Goal: Communication & Community: Participate in discussion

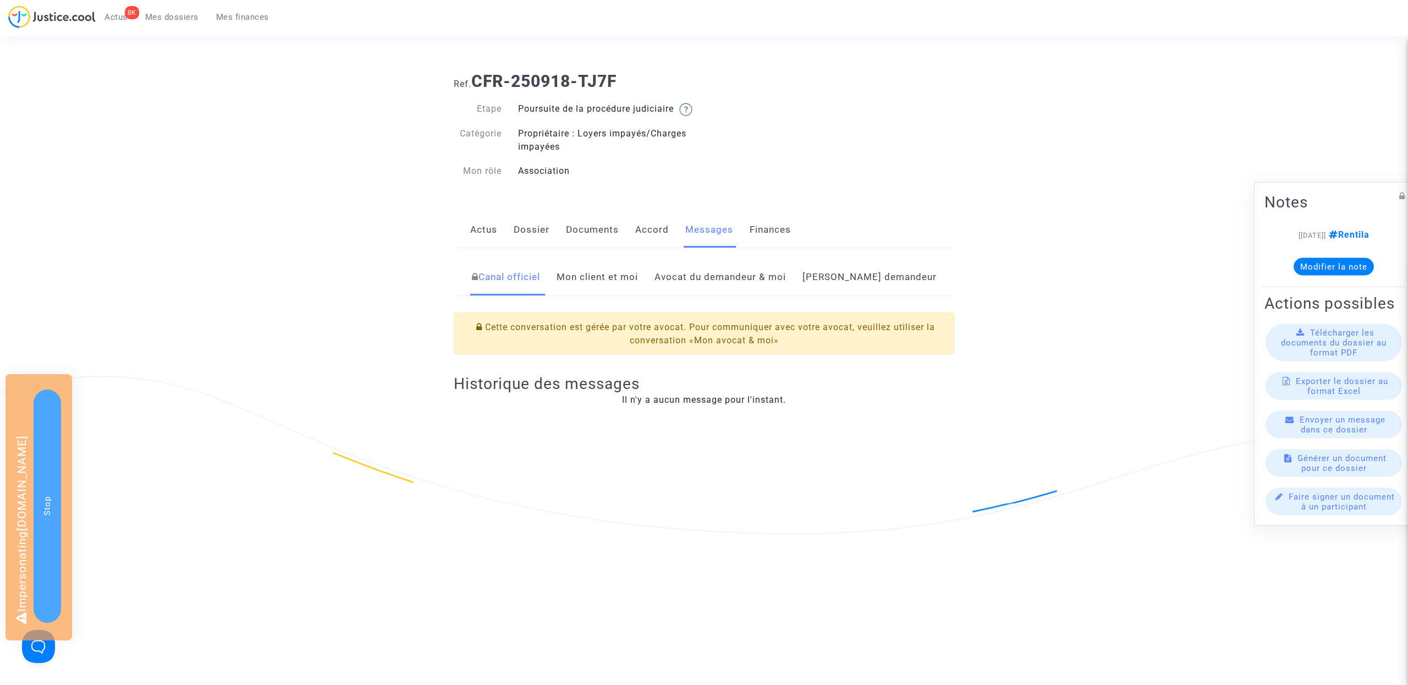
click at [868, 289] on link "[PERSON_NAME] demandeur" at bounding box center [869, 277] width 134 height 36
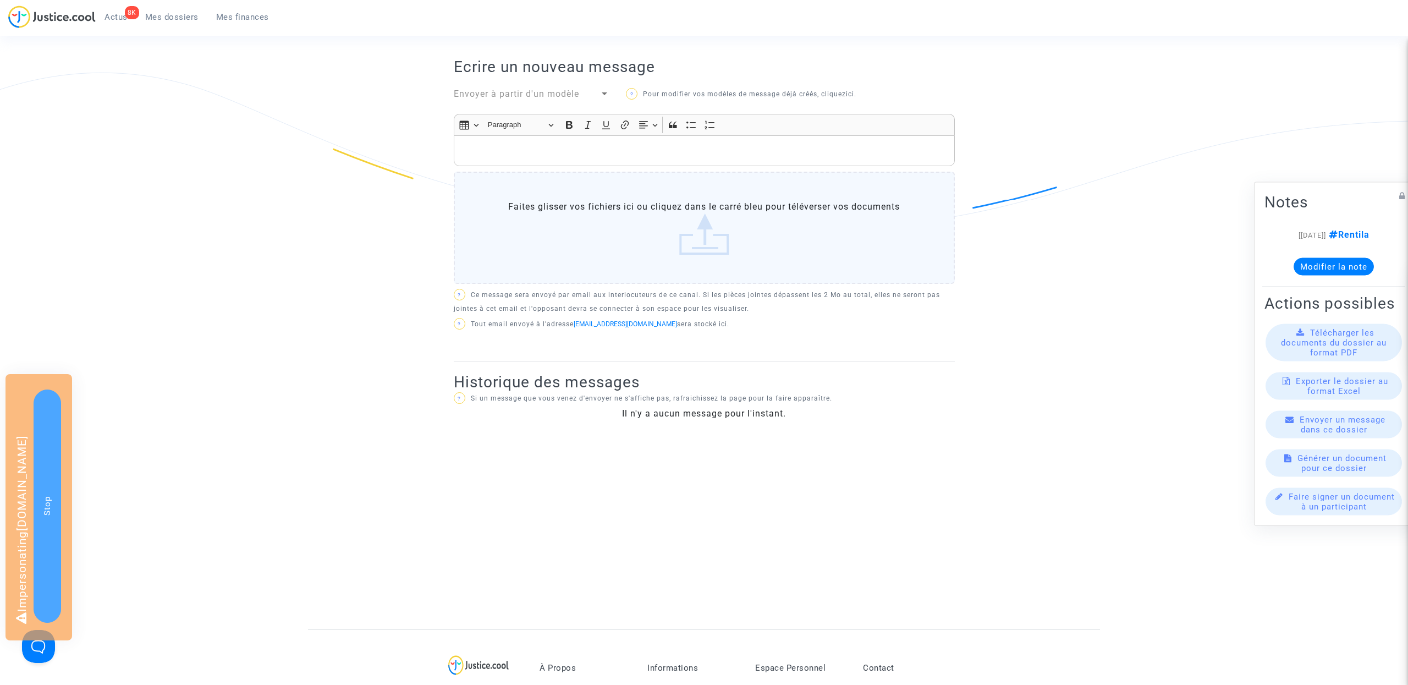
scroll to position [122, 0]
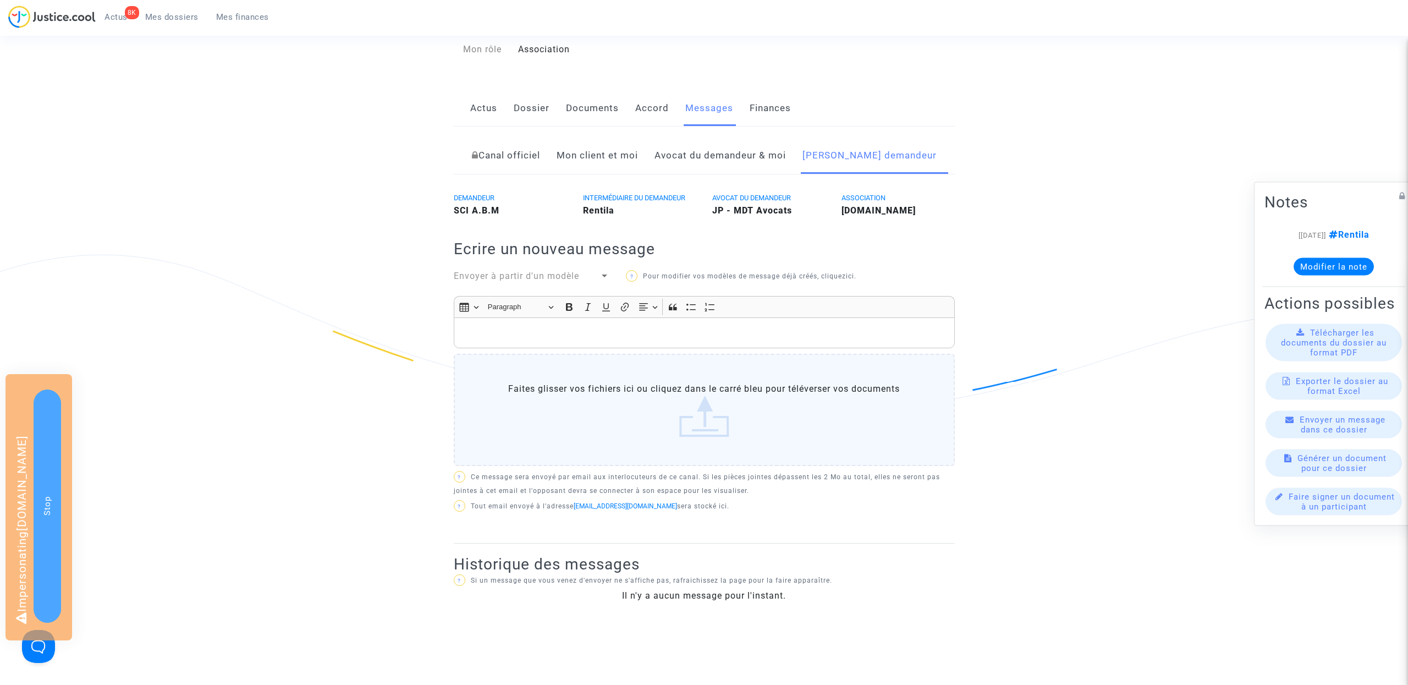
click at [755, 172] on link "Avocat du demandeur & moi" at bounding box center [719, 155] width 131 height 36
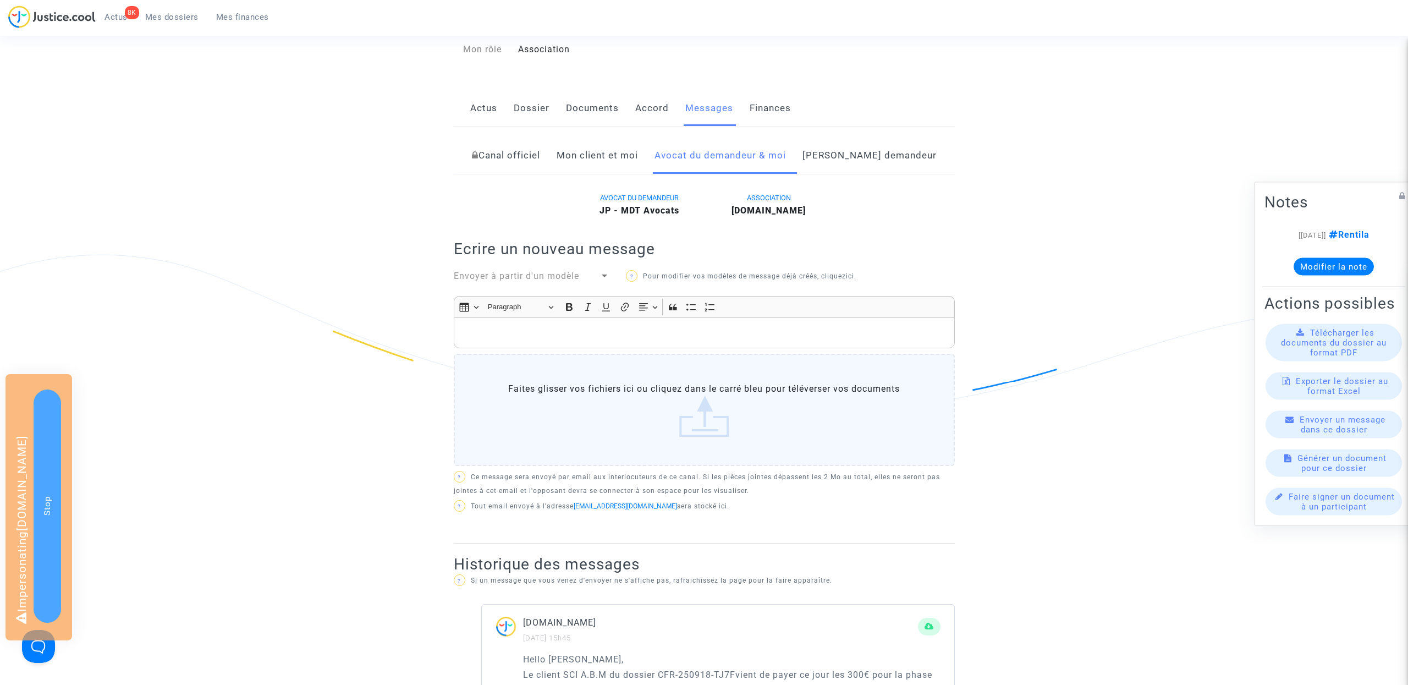
click at [862, 172] on link "[PERSON_NAME] demandeur" at bounding box center [869, 155] width 134 height 36
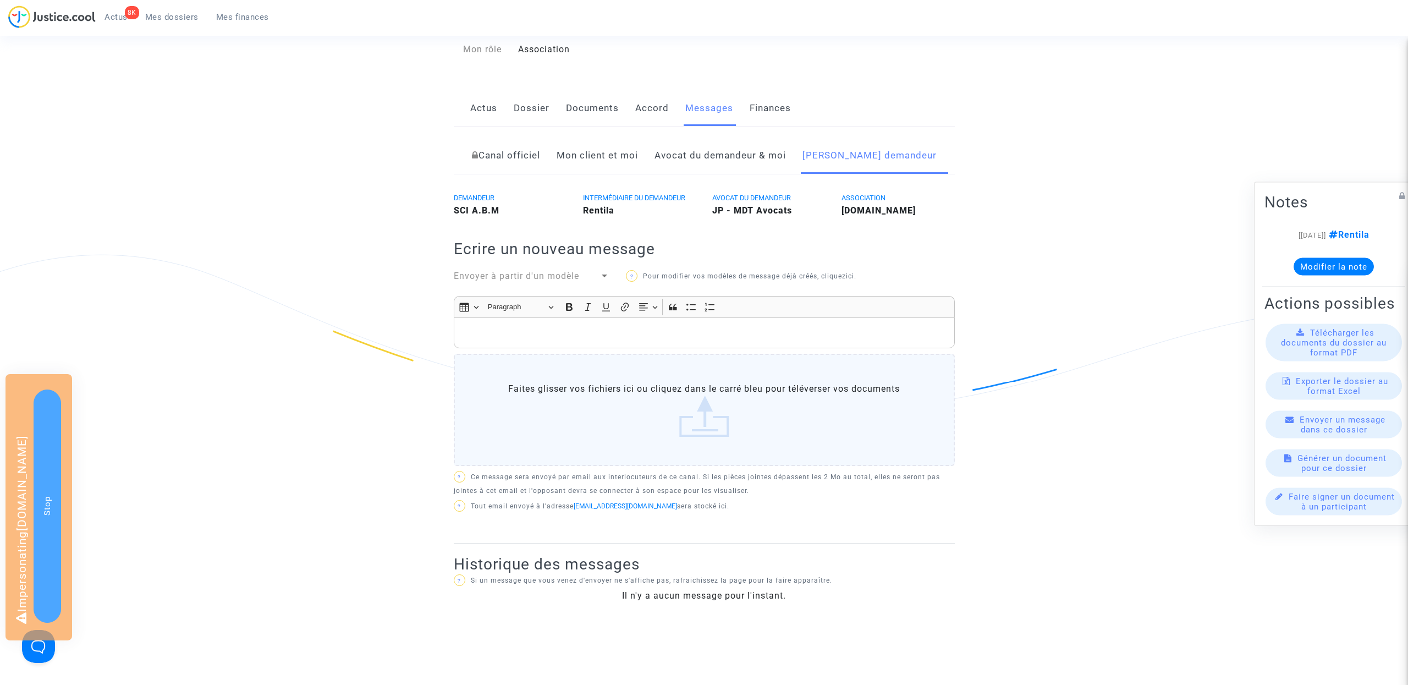
click at [562, 340] on p "Rich Text Editor, main" at bounding box center [703, 333] width 489 height 14
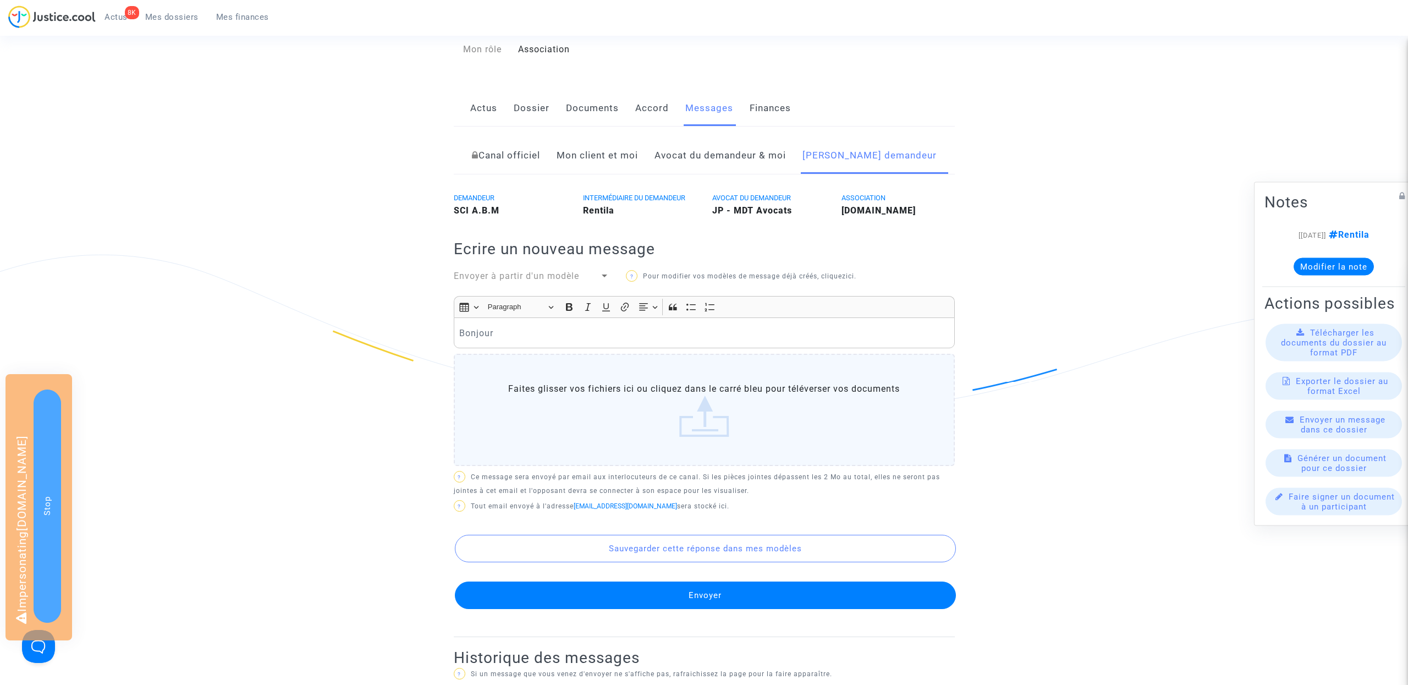
click at [628, 167] on link "Mon client et moi" at bounding box center [597, 155] width 81 height 36
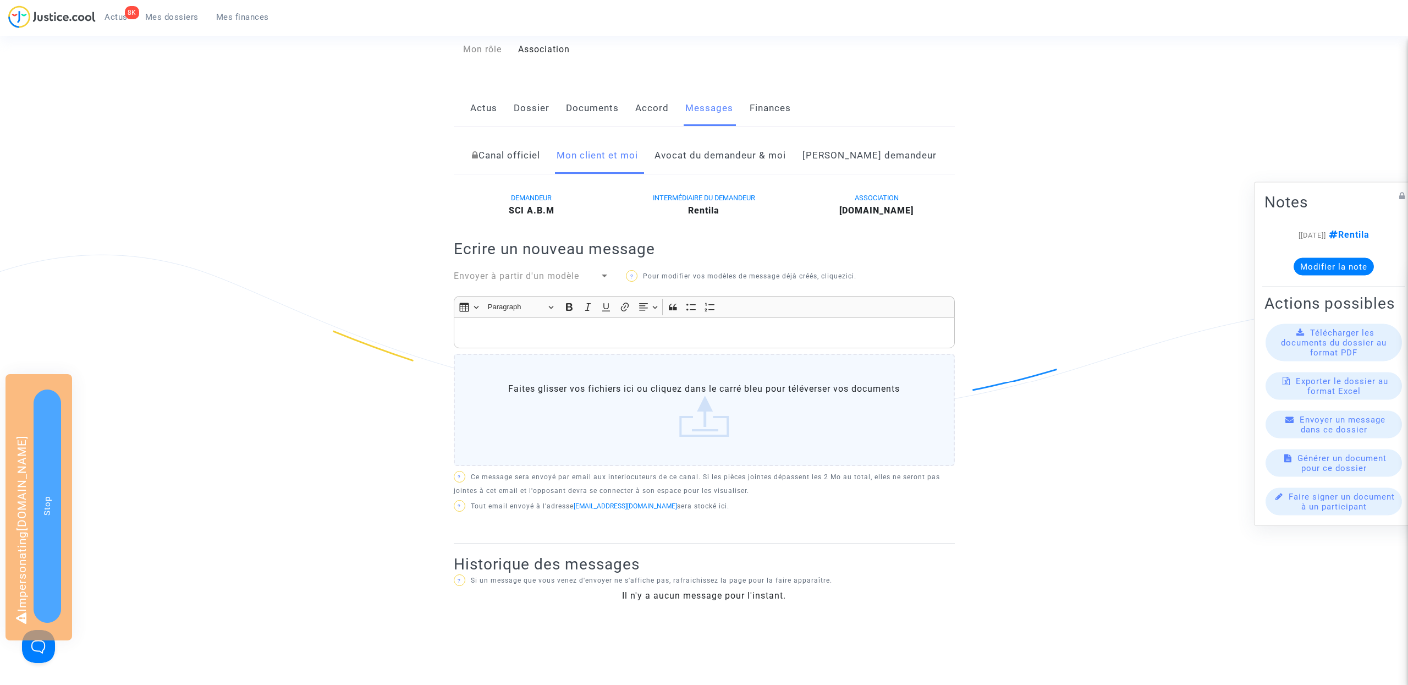
click at [772, 174] on link "Avocat du demandeur & moi" at bounding box center [719, 155] width 131 height 36
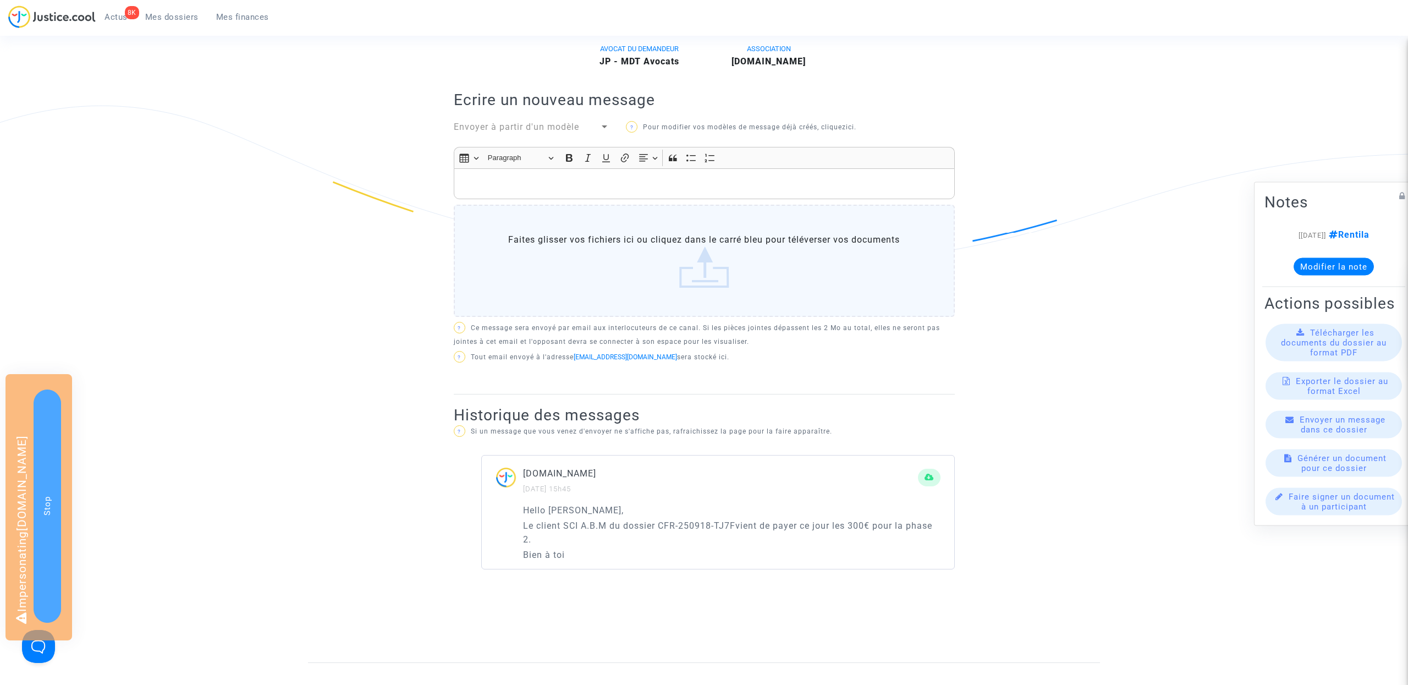
scroll to position [71, 0]
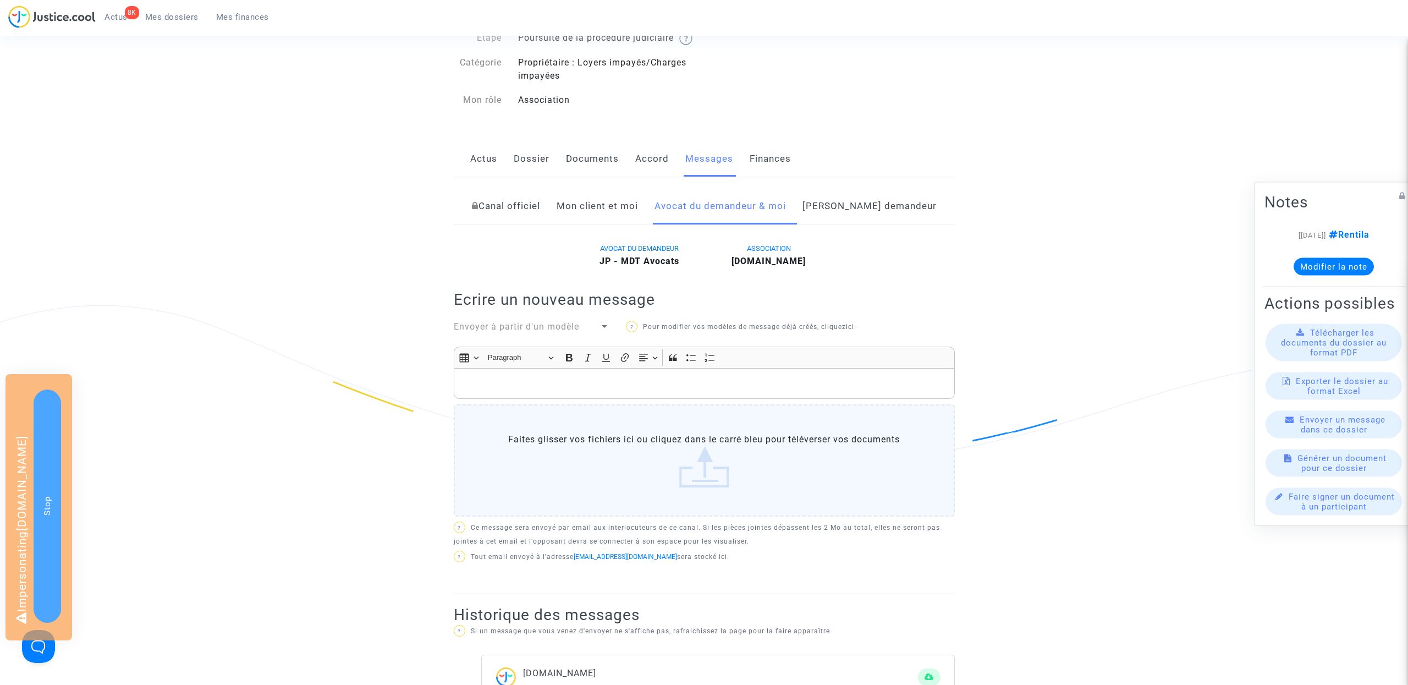
click at [862, 214] on link "[PERSON_NAME] demandeur" at bounding box center [869, 206] width 134 height 36
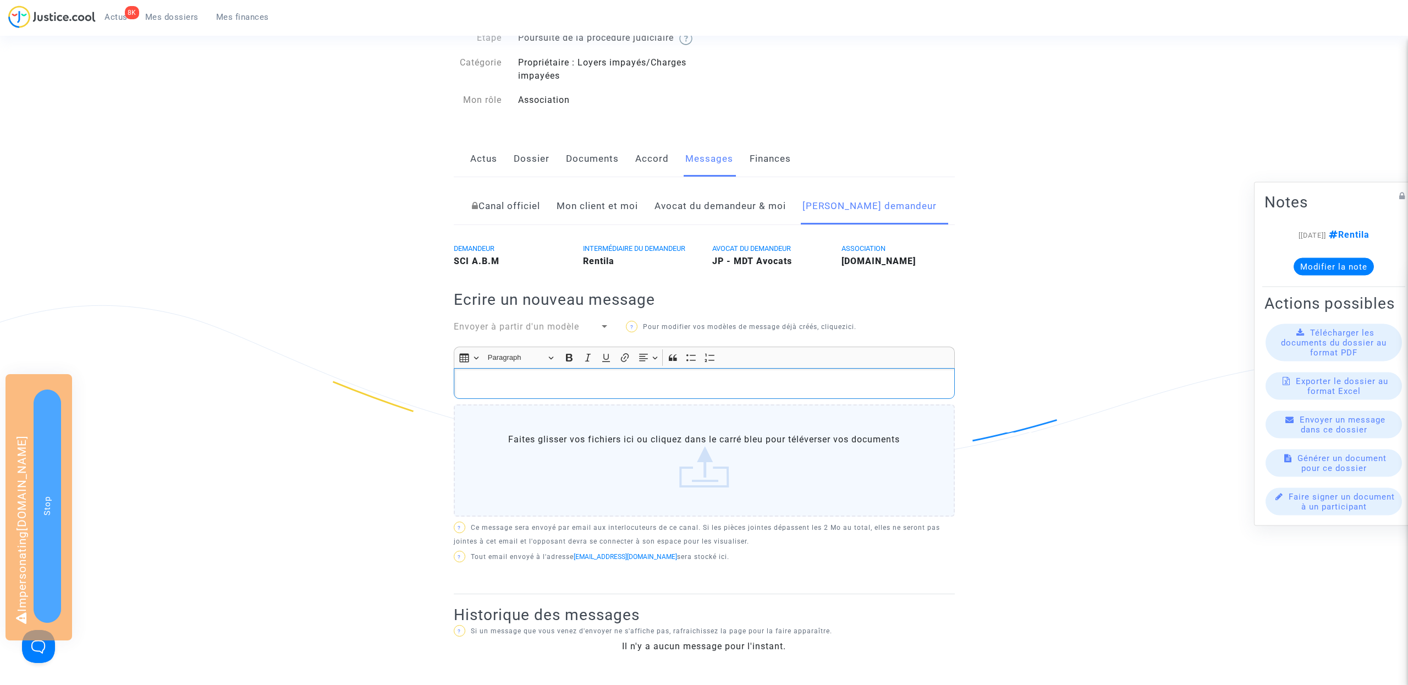
click at [503, 390] on p "Rich Text Editor, main" at bounding box center [703, 384] width 489 height 14
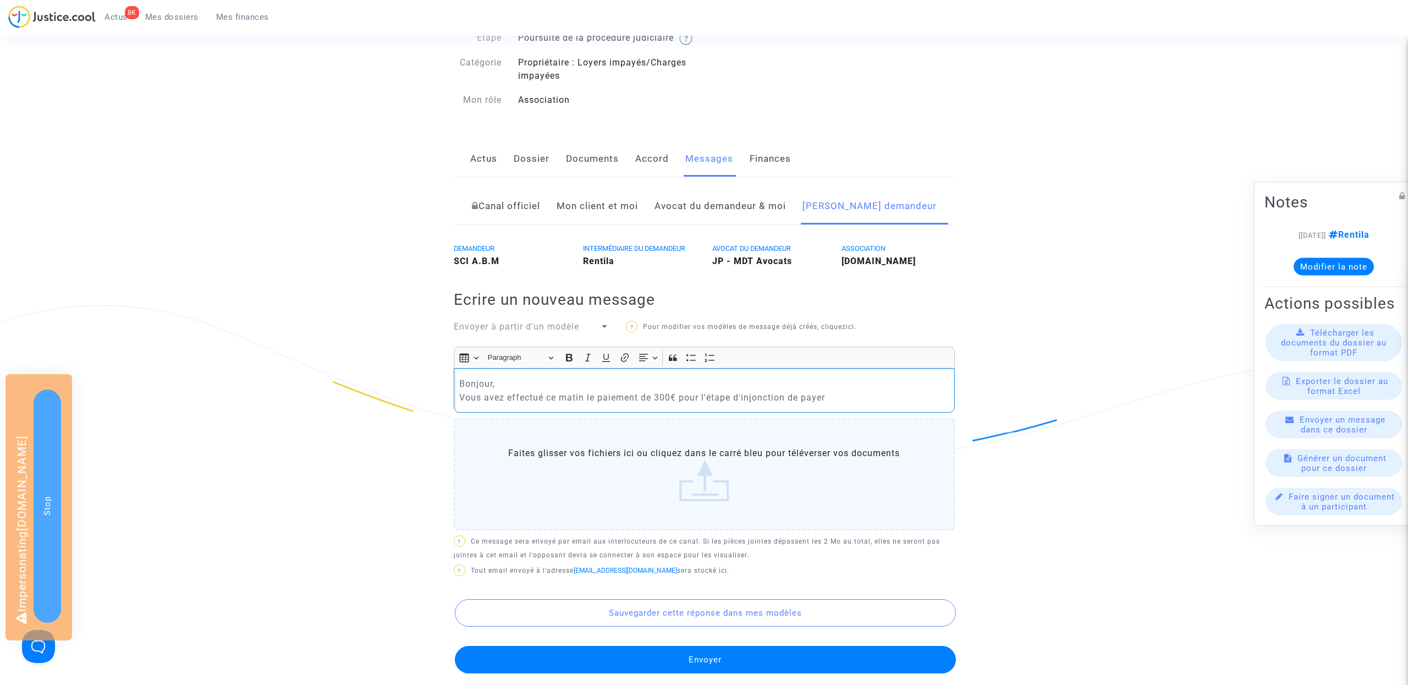
drag, startPoint x: 546, startPoint y: 409, endPoint x: 574, endPoint y: 391, distance: 32.6
click at [547, 404] on p "Bonjour, Vous avez effectué ce matin le paiement de 300€ pour l'étape d'injonct…" at bounding box center [703, 390] width 489 height 27
click at [902, 404] on p "Bonjour, Vous avez effectué de nouveau ce matin le paiement de 300€ pour l'étap…" at bounding box center [703, 390] width 489 height 27
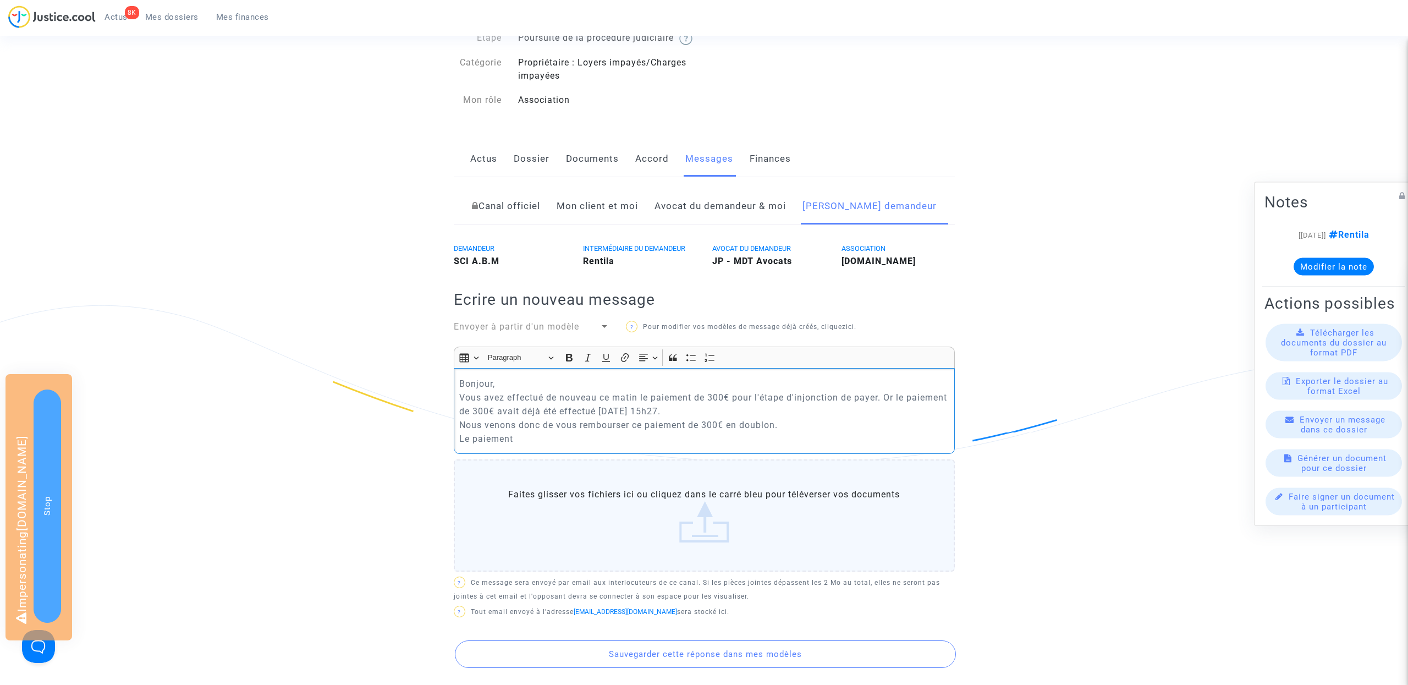
click at [493, 397] on p "Bonjour, Vous avez effectué de nouveau ce matin le paiement de 300€ pour l'étap…" at bounding box center [703, 411] width 489 height 69
drag, startPoint x: 500, startPoint y: 273, endPoint x: 447, endPoint y: 273, distance: 53.9
click at [447, 268] on div "DEMANDEUR SCI A.B.M" at bounding box center [509, 254] width 129 height 26
copy b "SCI A.B.M"
click at [497, 397] on p "Bonjour , Vous avez effectué de nouveau ce matin le paiement de 300€ pour l'éta…" at bounding box center [703, 411] width 489 height 69
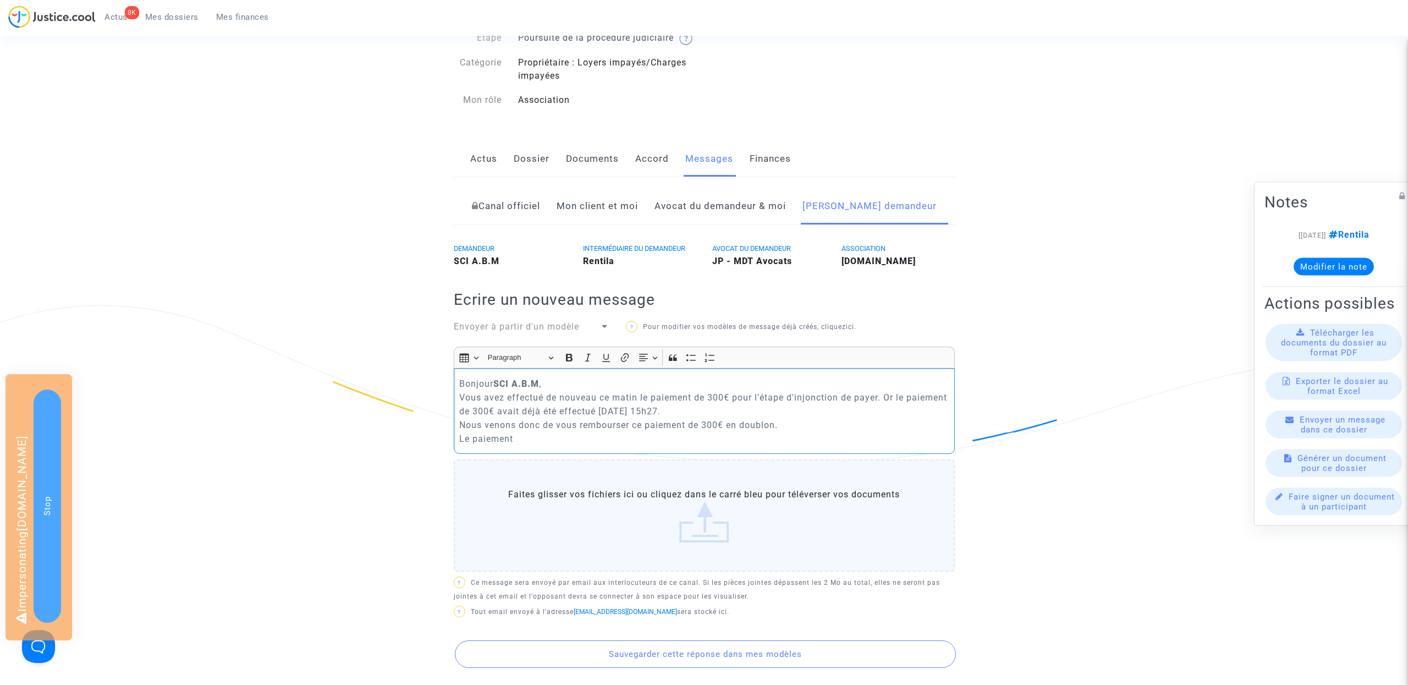
click at [577, 445] on p "Bonjour SCI A.B.M , [PERSON_NAME] avez effectué de nouveau ce matin le paiement…" at bounding box center [703, 411] width 489 height 69
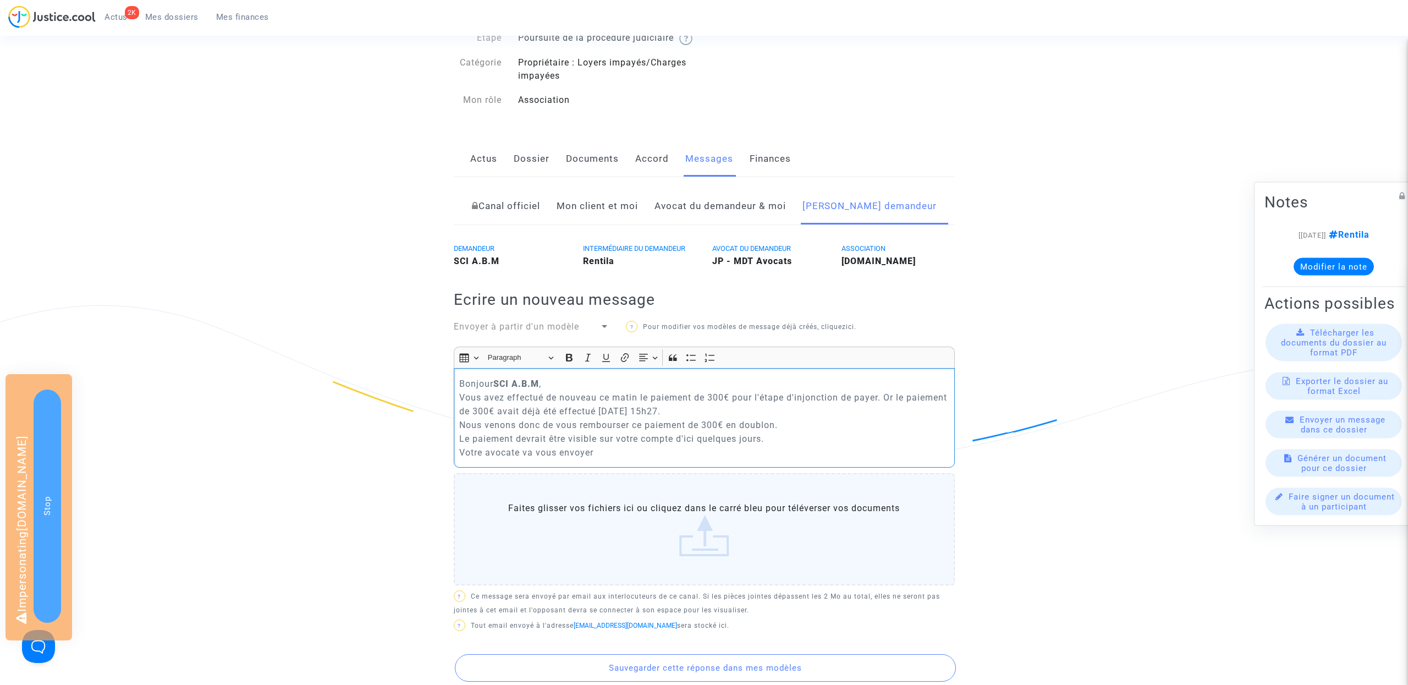
drag, startPoint x: 608, startPoint y: 465, endPoint x: 439, endPoint y: 466, distance: 168.3
click at [439, 466] on ng-component "Ref. CFR-250918-TJ7F Etape Poursuite de la procédure judiciaire Catégorie Propr…" at bounding box center [704, 427] width 792 height 870
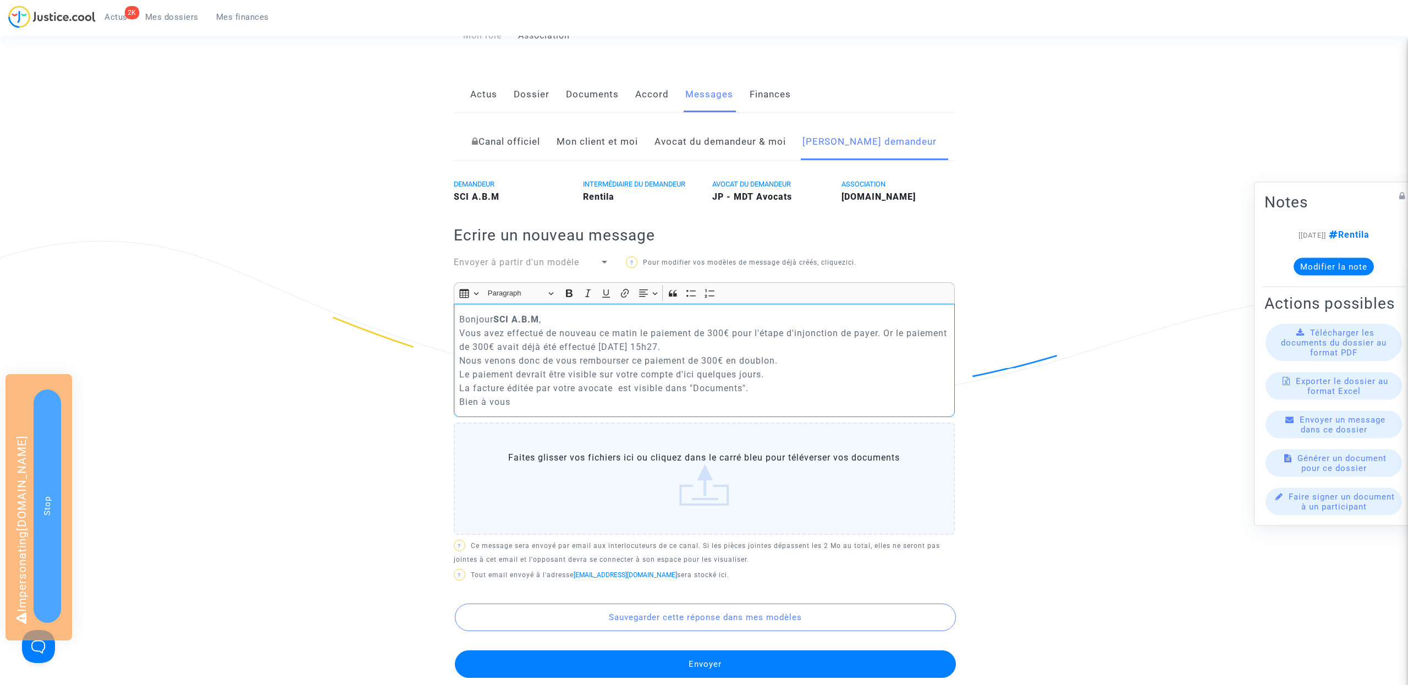
scroll to position [140, 0]
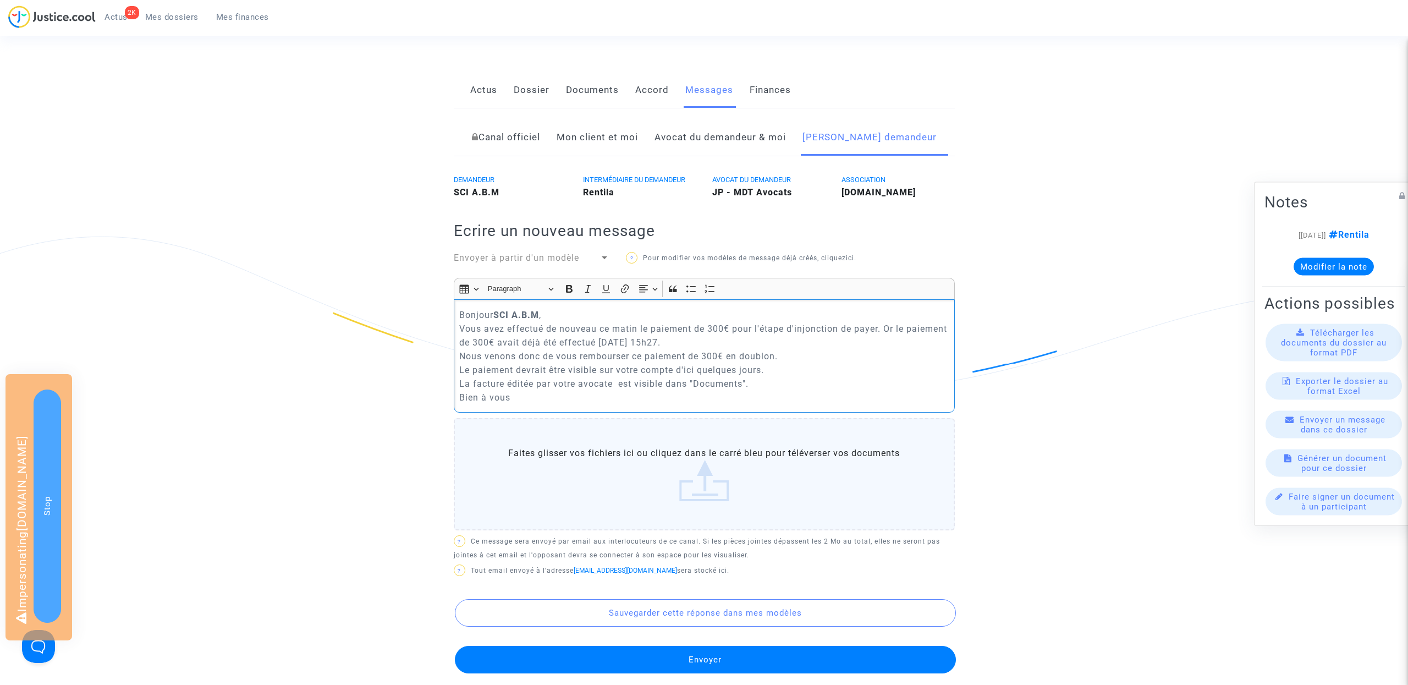
click at [804, 365] on p "Bonjour SCI A.B.M , [PERSON_NAME] avez effectué de nouveau ce matin le paiement…" at bounding box center [703, 356] width 489 height 96
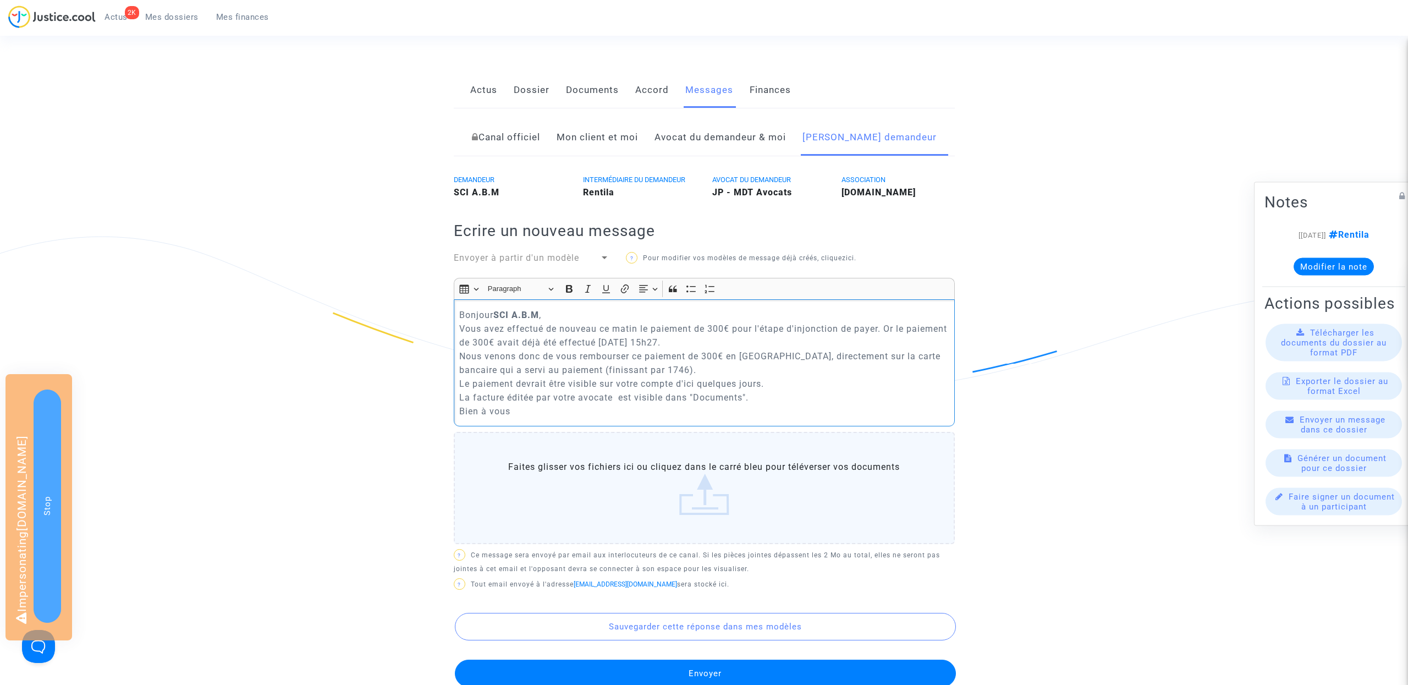
click at [727, 418] on p "Bonjour SCI A.B.M , [PERSON_NAME] avez effectué de nouveau ce matin le paiement…" at bounding box center [703, 363] width 489 height 110
click at [560, 400] on p "Bonjour SCI A.B.M , [PERSON_NAME] avez effectué de nouveau ce matin le paiement…" at bounding box center [703, 363] width 489 height 110
drag, startPoint x: 639, startPoint y: 340, endPoint x: 596, endPoint y: 340, distance: 42.9
click at [596, 340] on p "Bonjour SCI A.B.M , [PERSON_NAME] avez effectué de nouveau ce matin le paiement…" at bounding box center [703, 363] width 489 height 110
click at [757, 368] on p "Bonjour SCI A.B.M , [PERSON_NAME] avez effectué de nouveau le paiement de 300€ …" at bounding box center [703, 363] width 489 height 110
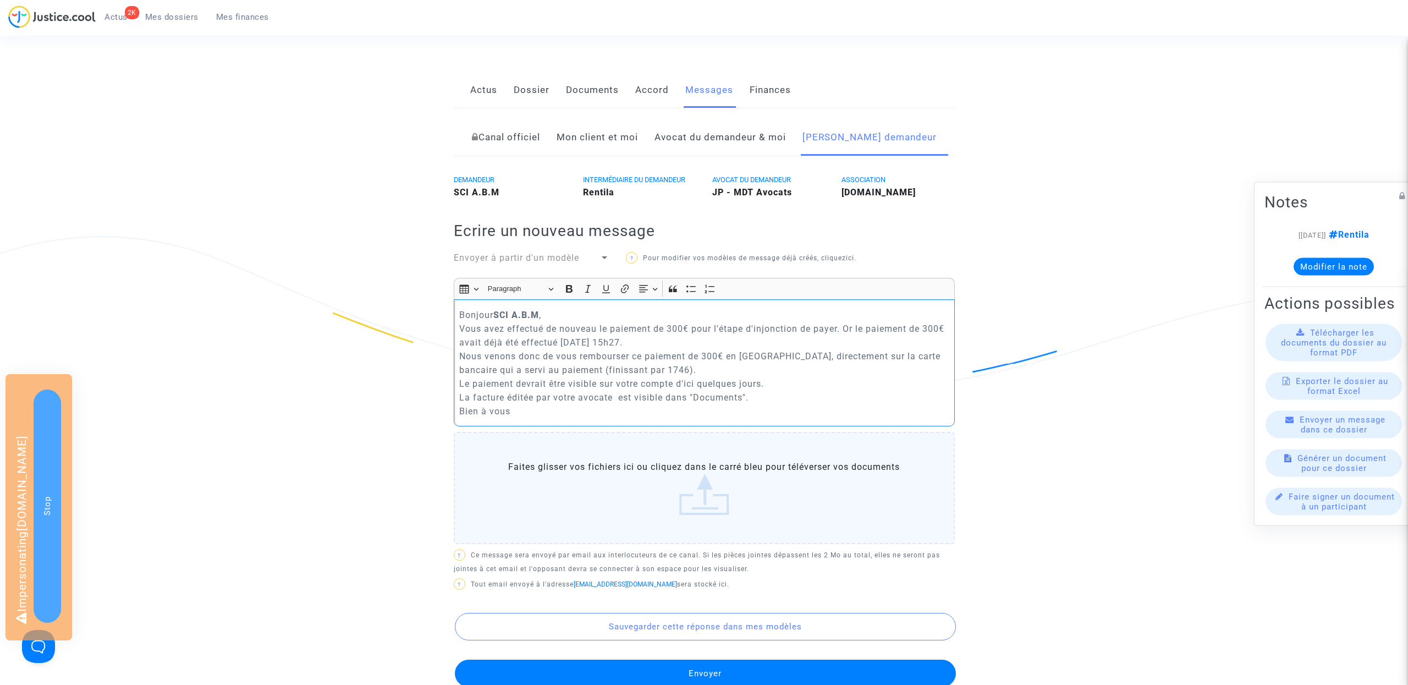
click at [740, 379] on p "Bonjour SCI A.B.M , [PERSON_NAME] avez effectué de nouveau le paiement de 300€ …" at bounding box center [703, 363] width 489 height 110
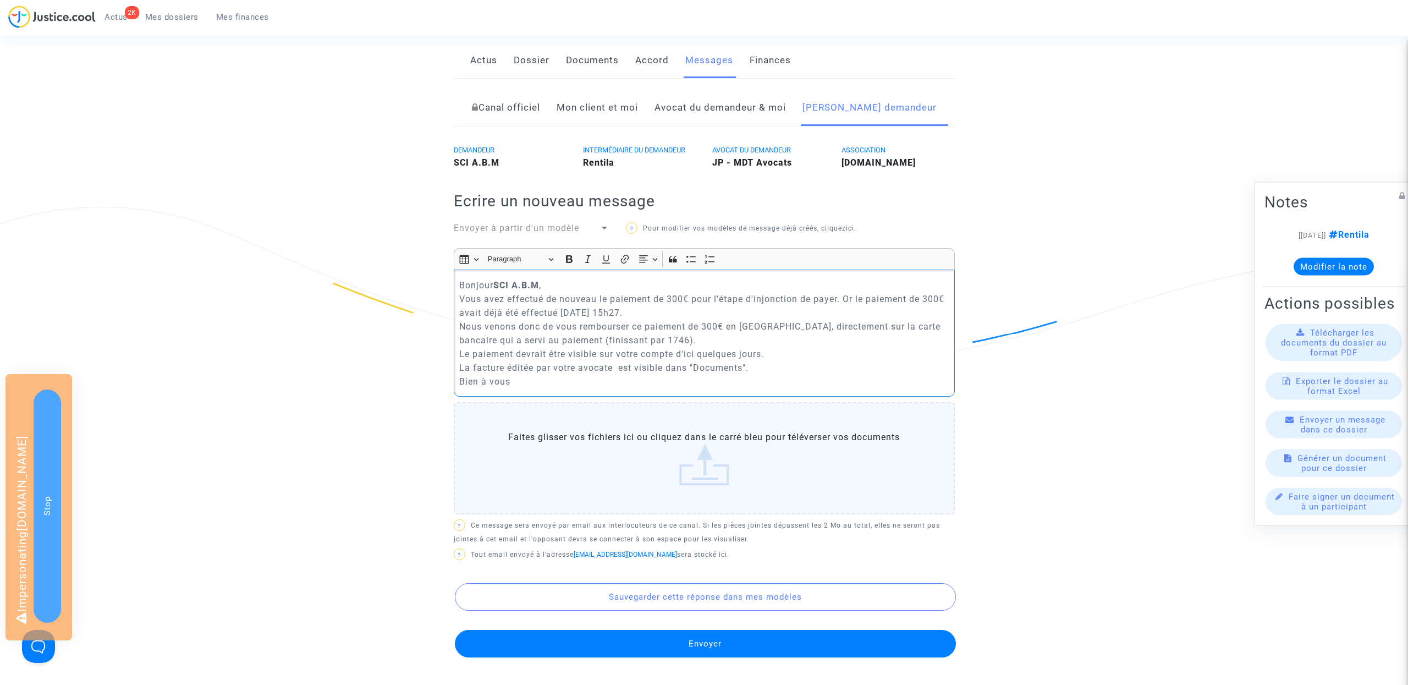
scroll to position [170, 0]
click at [714, 387] on p "Bonjour SCI A.B.M , [PERSON_NAME] avez effectué de nouveau le paiement de 300€ …" at bounding box center [703, 332] width 489 height 110
click at [617, 379] on p "Bonjour SCI A.B.M , [PERSON_NAME] avez effectué de nouveau le paiement de 300€ …" at bounding box center [703, 332] width 489 height 110
click at [685, 379] on p "Bonjour SCI A.B.M , [PERSON_NAME] avez effectué de nouveau le paiement de 300€ …" at bounding box center [703, 332] width 489 height 110
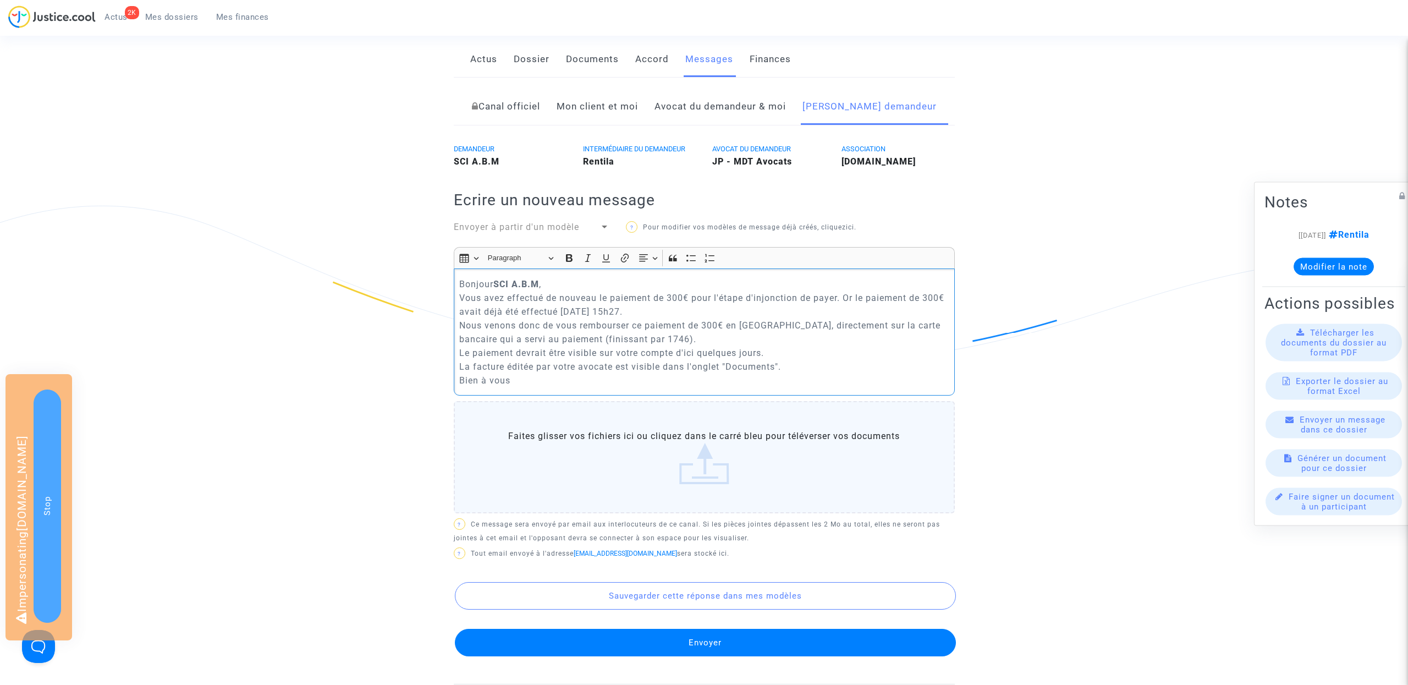
click at [849, 373] on p "Bonjour SCI A.B.M , [PERSON_NAME] avez effectué de nouveau le paiement de 300€ …" at bounding box center [703, 332] width 489 height 110
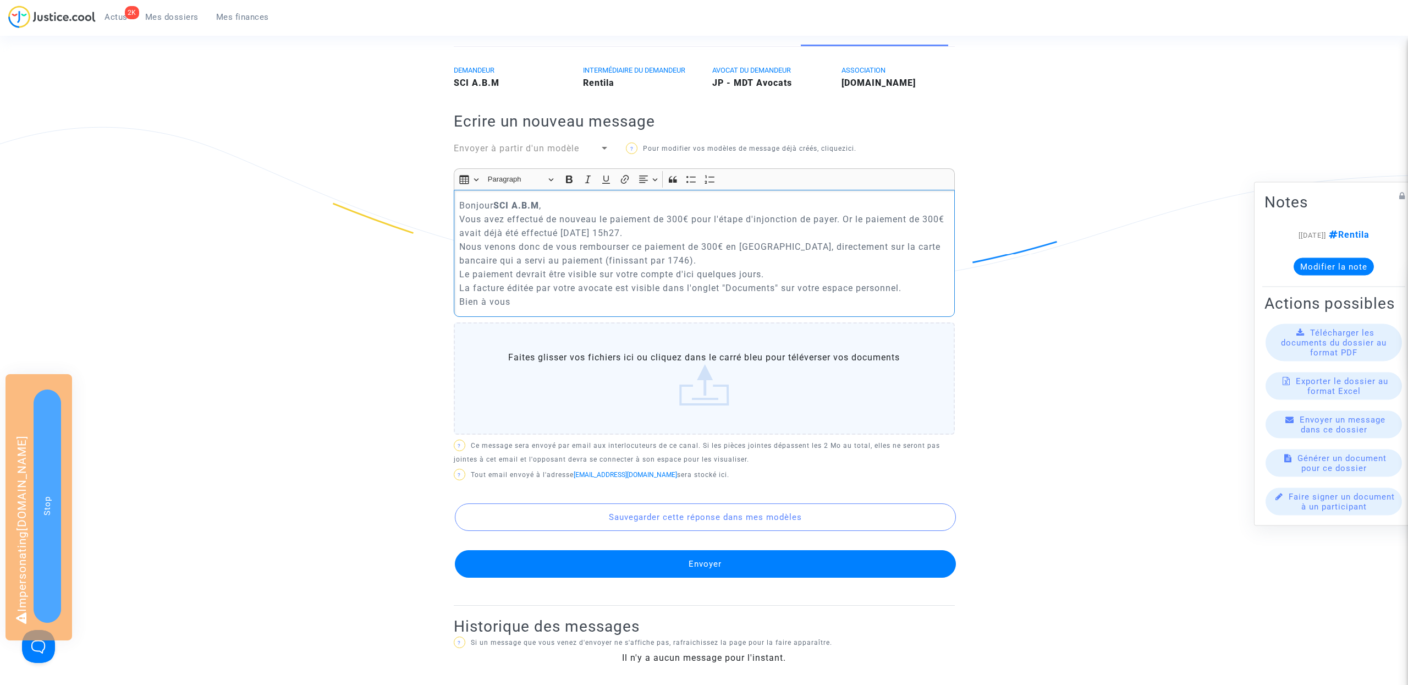
scroll to position [278, 0]
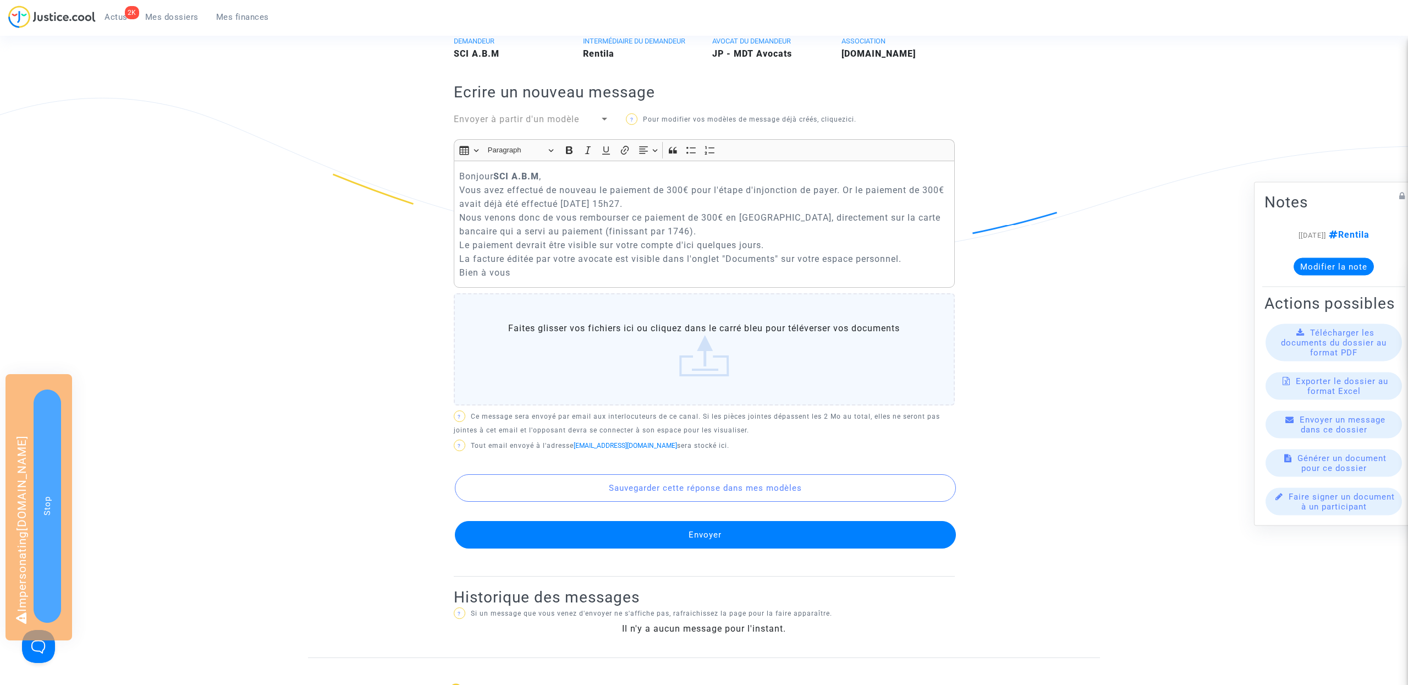
click at [722, 541] on button "Envoyer" at bounding box center [705, 534] width 501 height 27
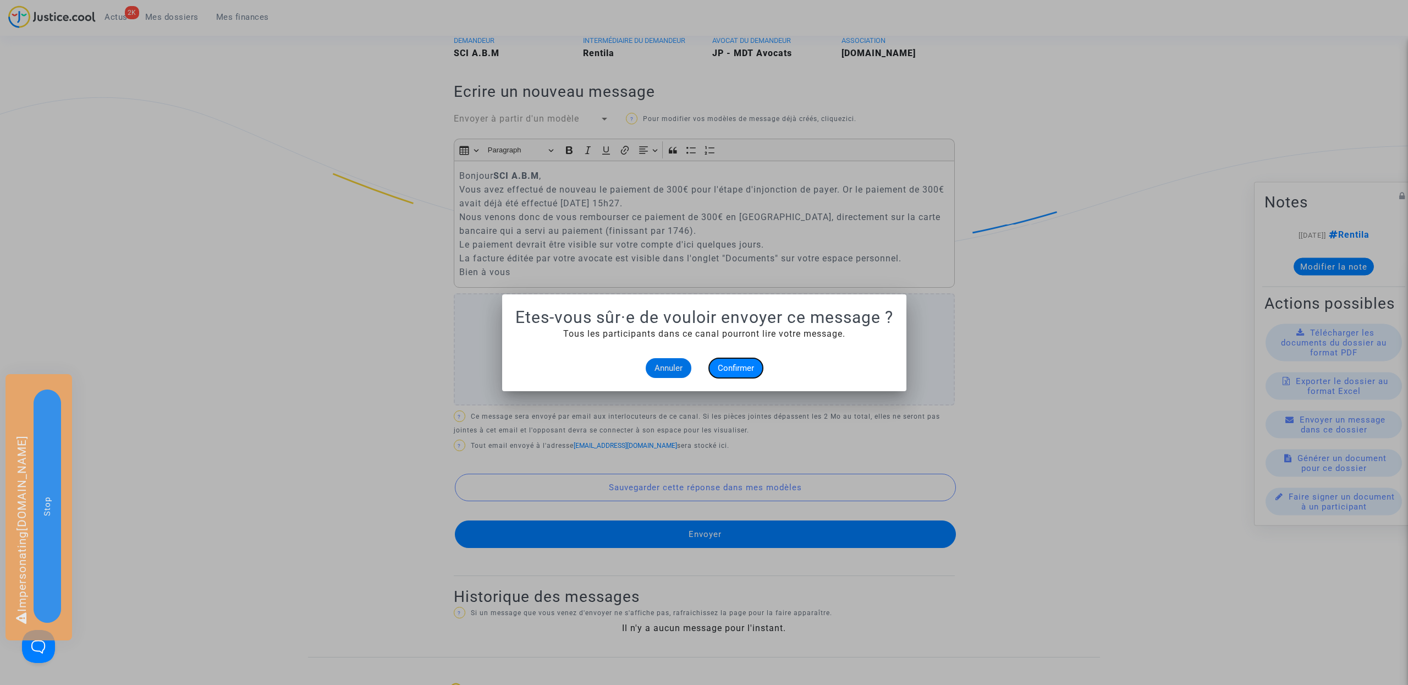
click at [737, 368] on span "Confirmer" at bounding box center [736, 368] width 36 height 10
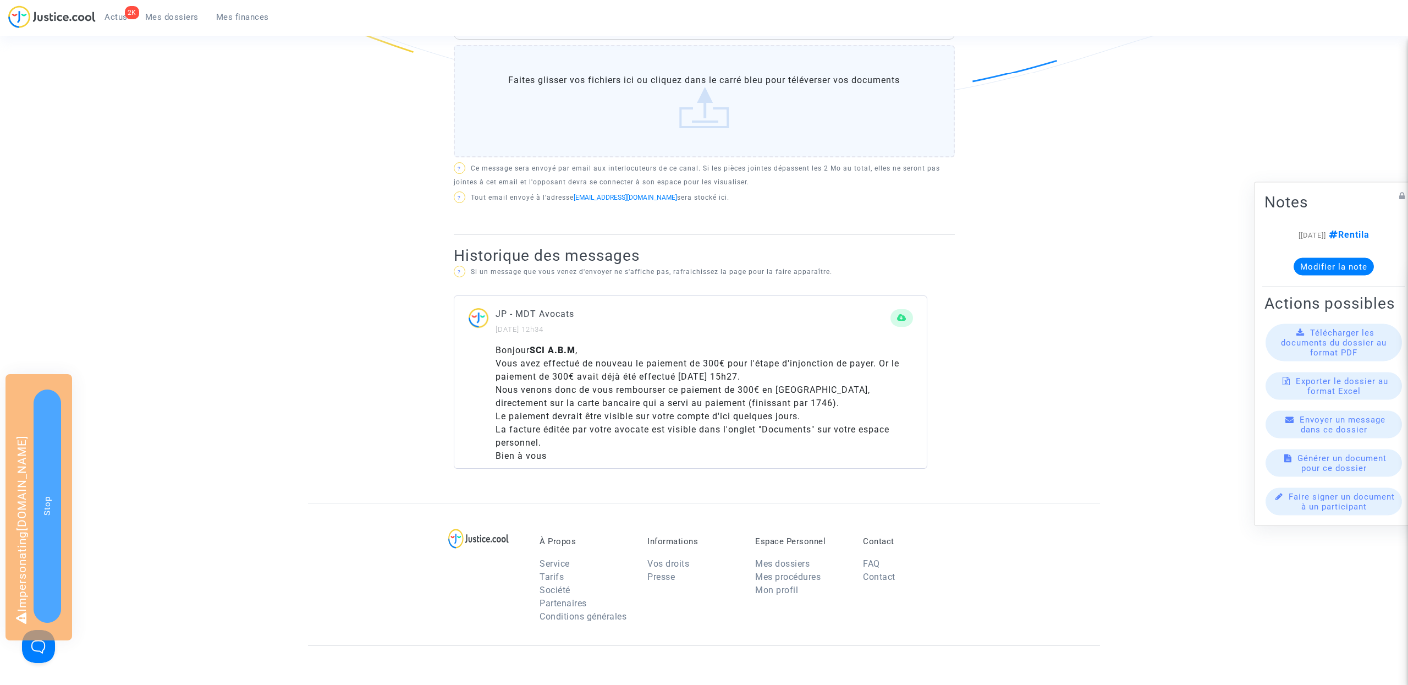
scroll to position [318, 0]
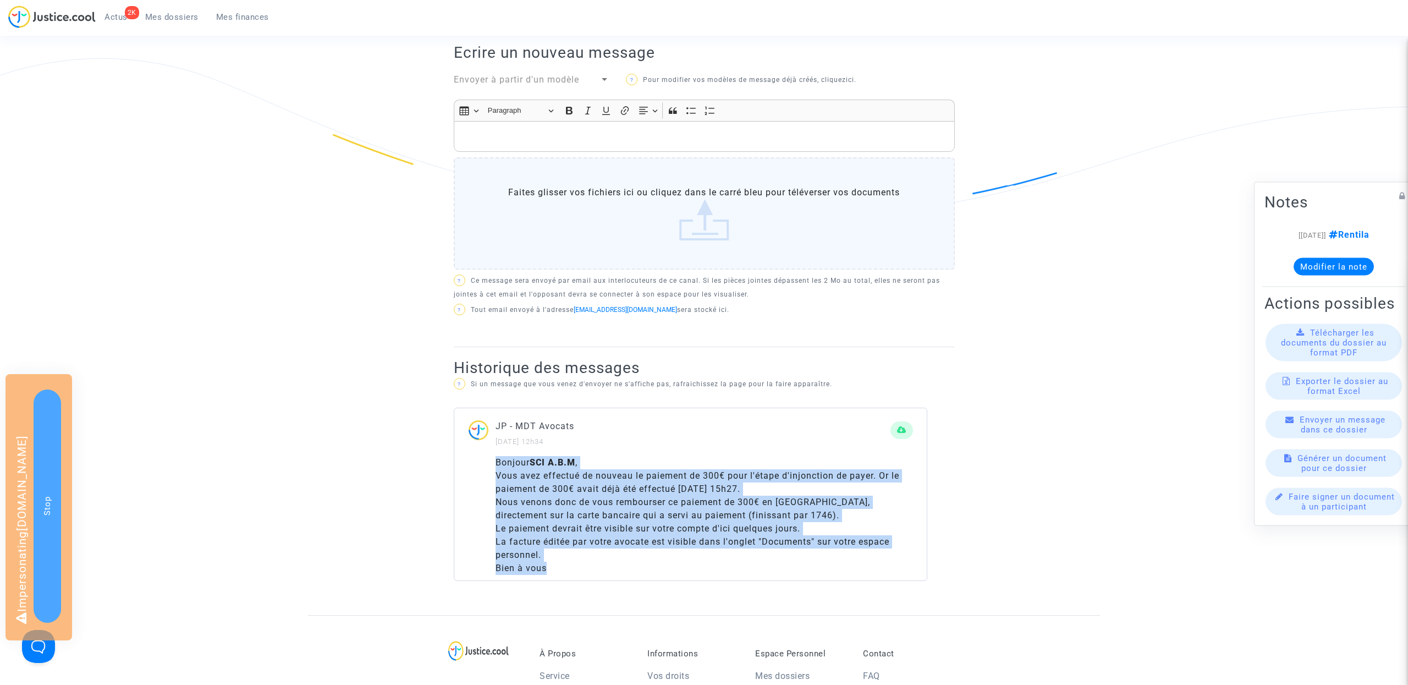
drag, startPoint x: 556, startPoint y: 579, endPoint x: 484, endPoint y: 479, distance: 122.9
click at [484, 479] on div "Bonjour SCI A.B.M , [PERSON_NAME] avez effectué de nouveau le paiement de 300€ …" at bounding box center [690, 518] width 472 height 124
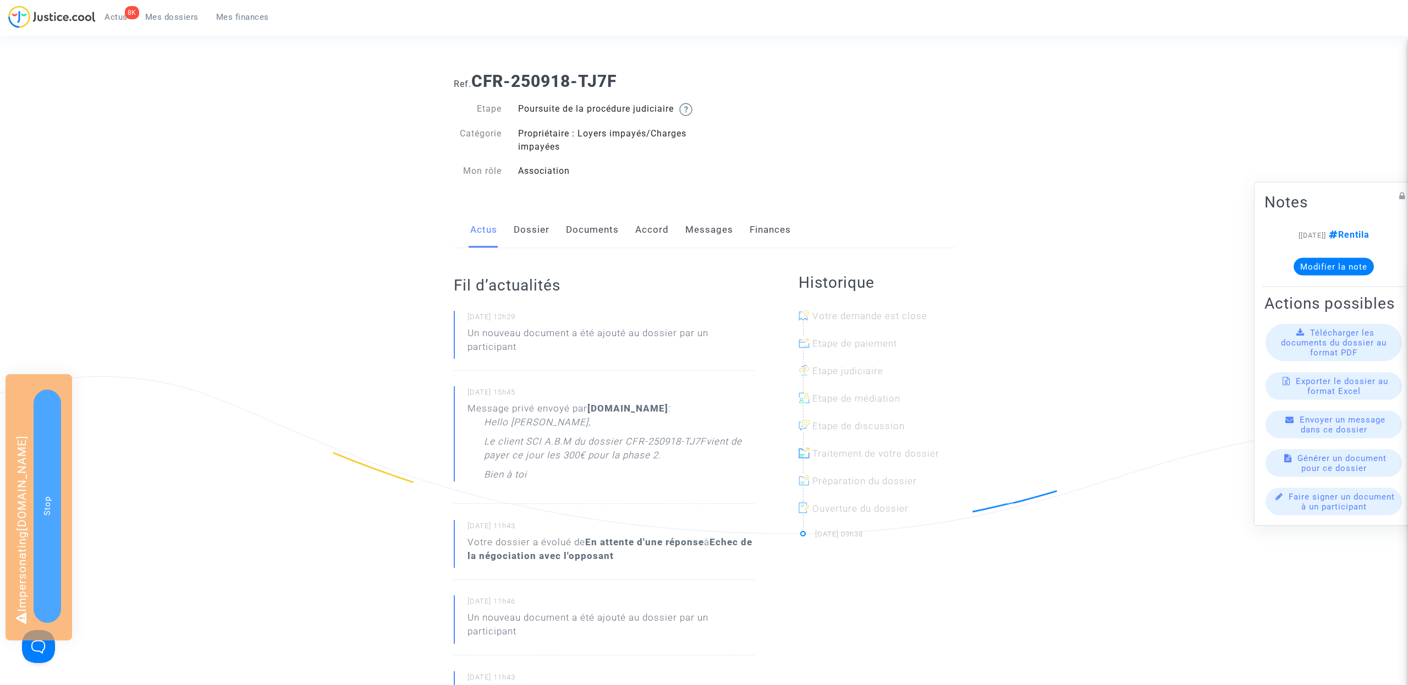
click at [711, 238] on link "Messages" at bounding box center [709, 230] width 48 height 36
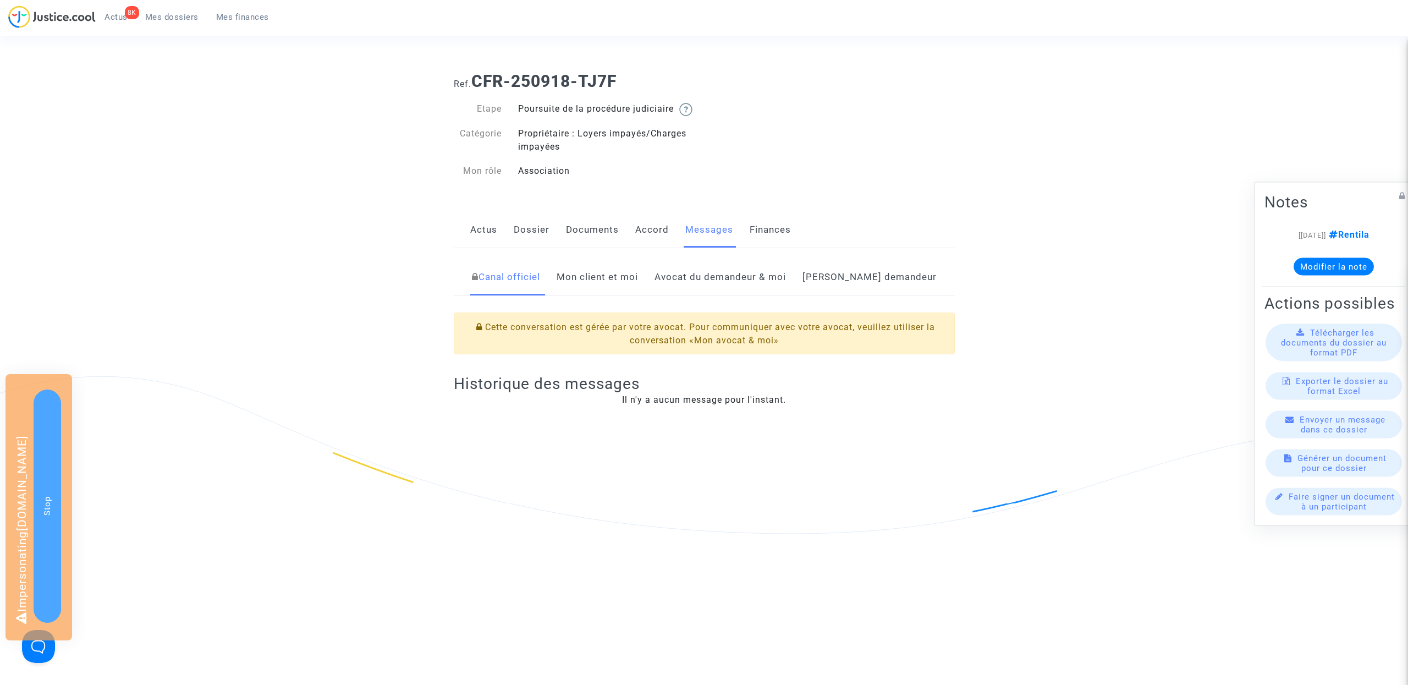
click at [638, 294] on link "Mon client et moi" at bounding box center [597, 277] width 81 height 36
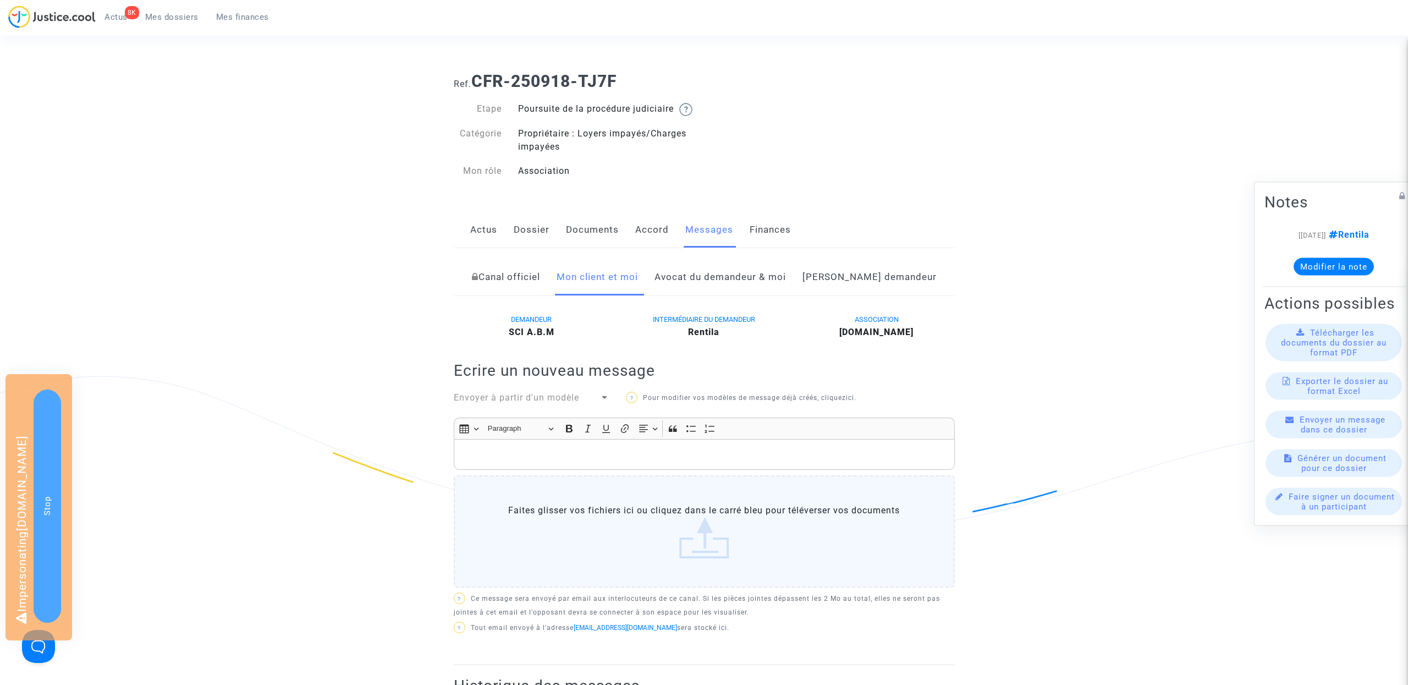
click at [740, 295] on link "Avocat du demandeur & moi" at bounding box center [719, 277] width 131 height 36
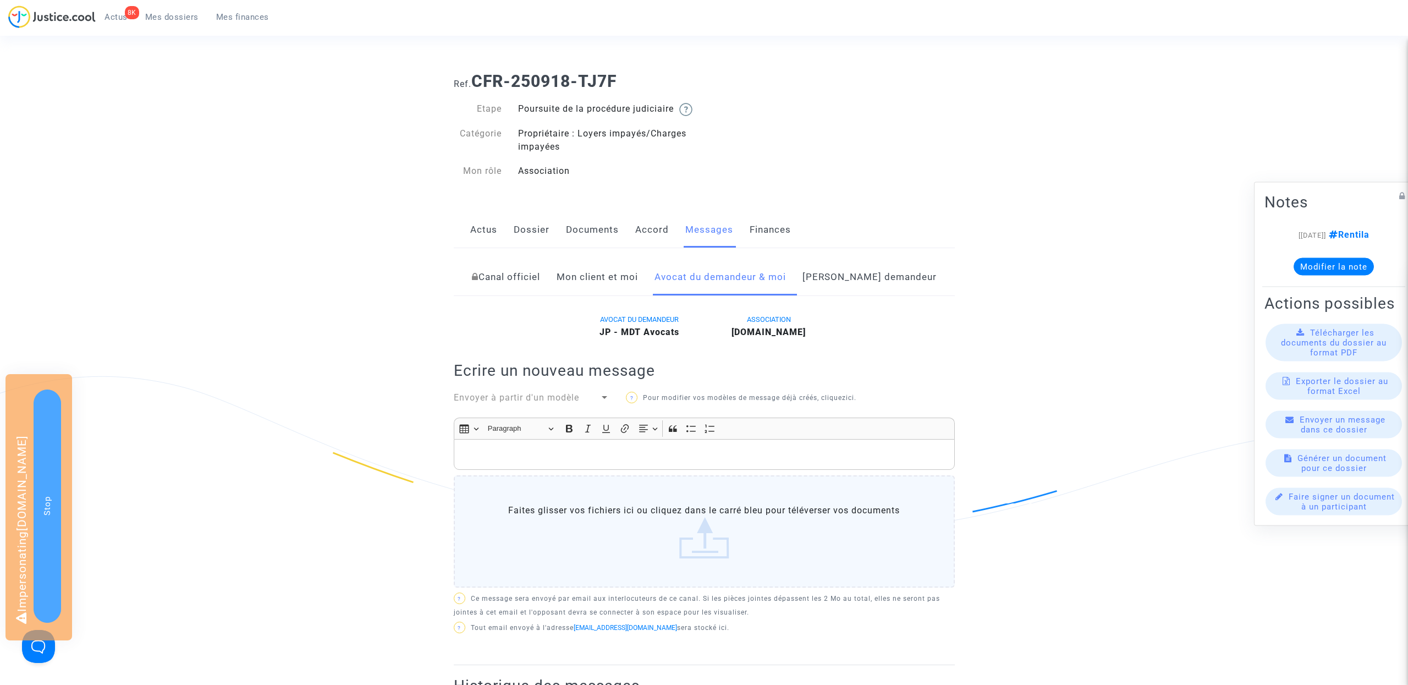
click at [882, 281] on link "[PERSON_NAME] demandeur" at bounding box center [869, 277] width 134 height 36
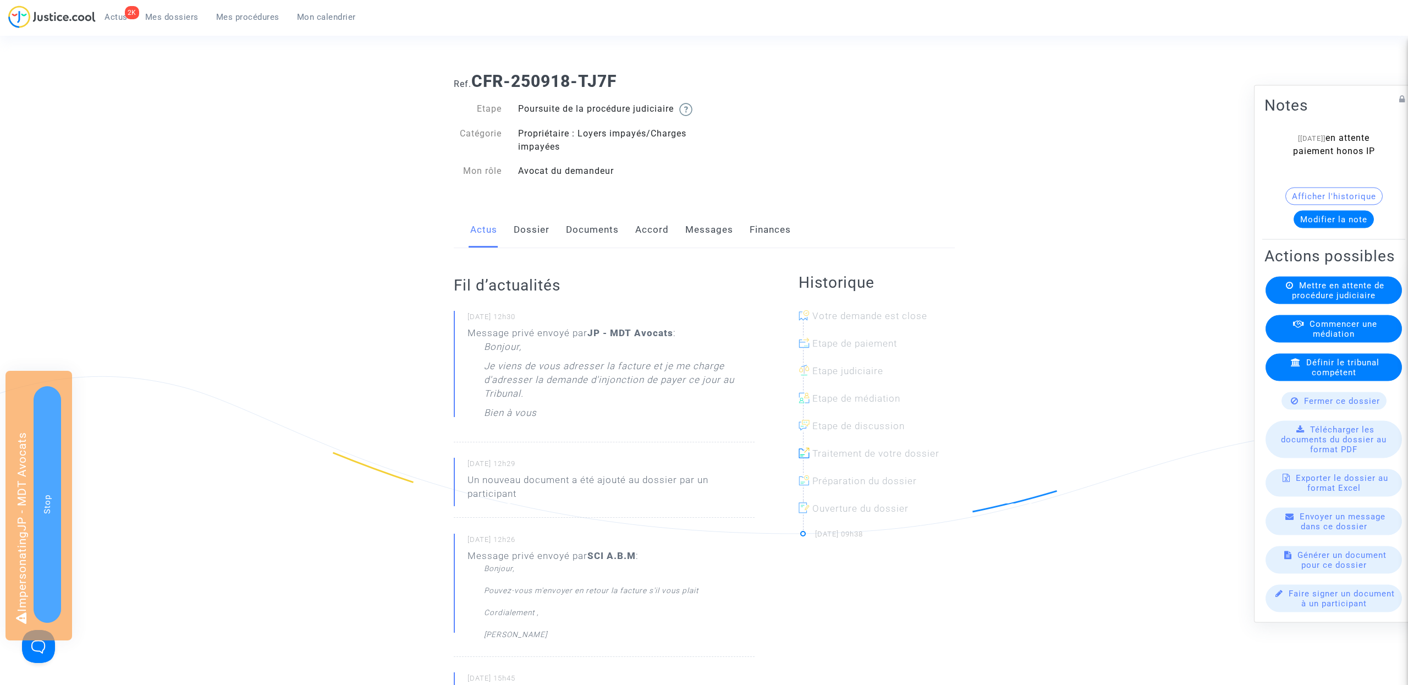
click at [712, 246] on link "Messages" at bounding box center [709, 230] width 48 height 36
